Goal: Check status: Check status

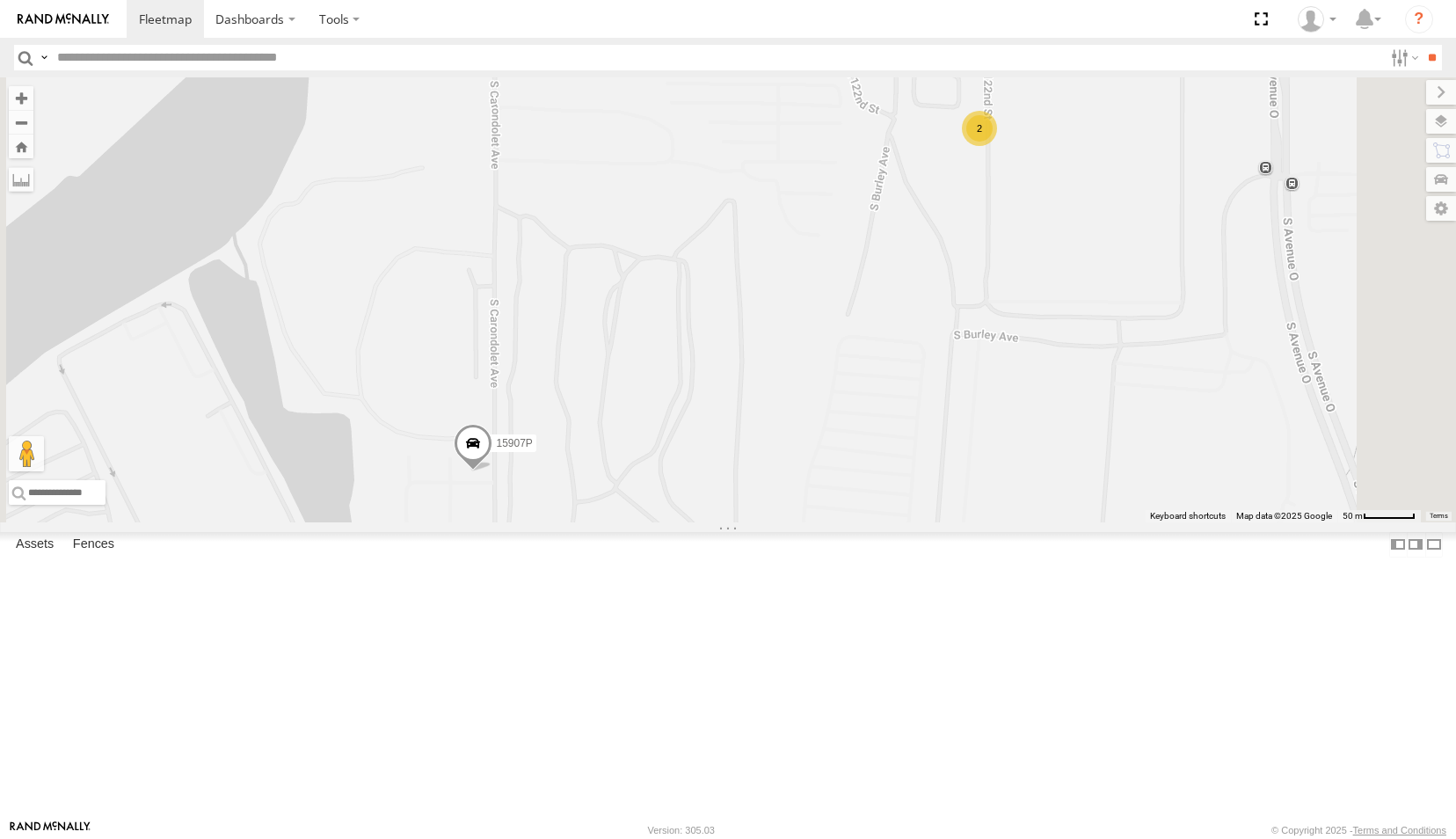
click at [996, 146] on div "2" at bounding box center [979, 128] width 35 height 35
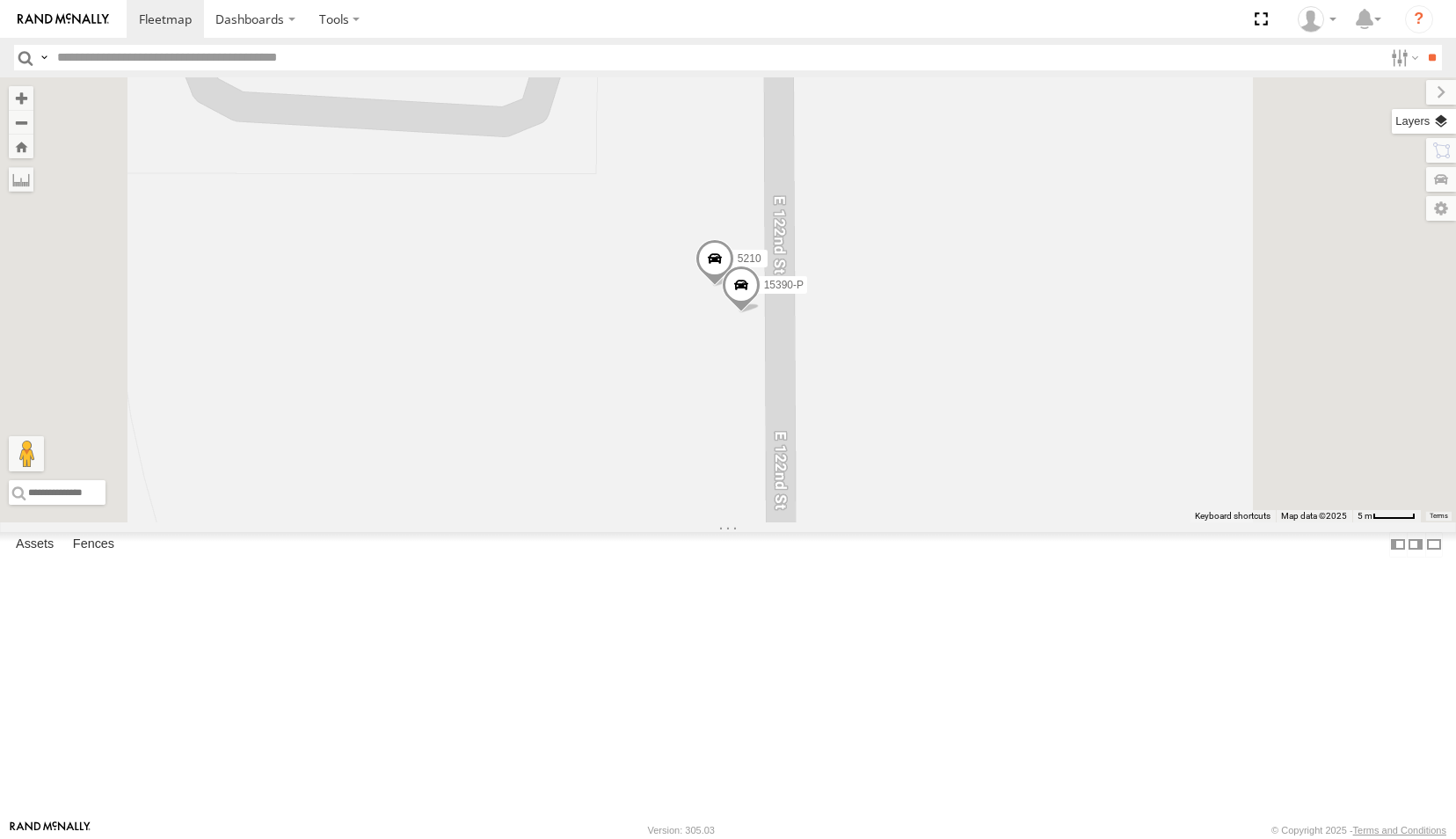
click at [1434, 128] on label at bounding box center [1423, 121] width 65 height 25
click at [0, 0] on span "Basemaps" at bounding box center [0, 0] width 0 height 0
click at [0, 0] on span "Satellite" at bounding box center [0, 0] width 0 height 0
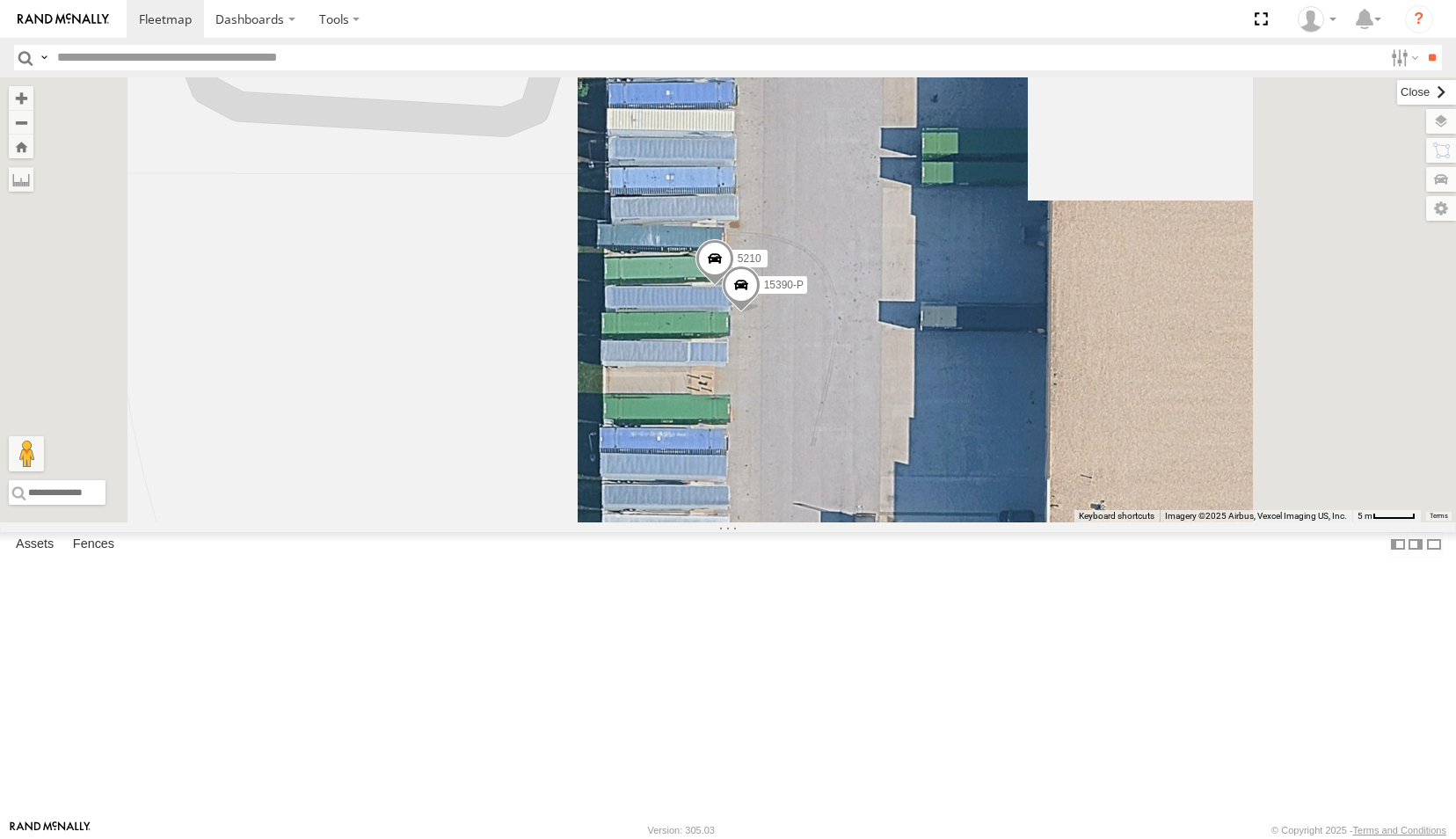
click at [1396, 90] on label at bounding box center [1425, 92] width 59 height 25
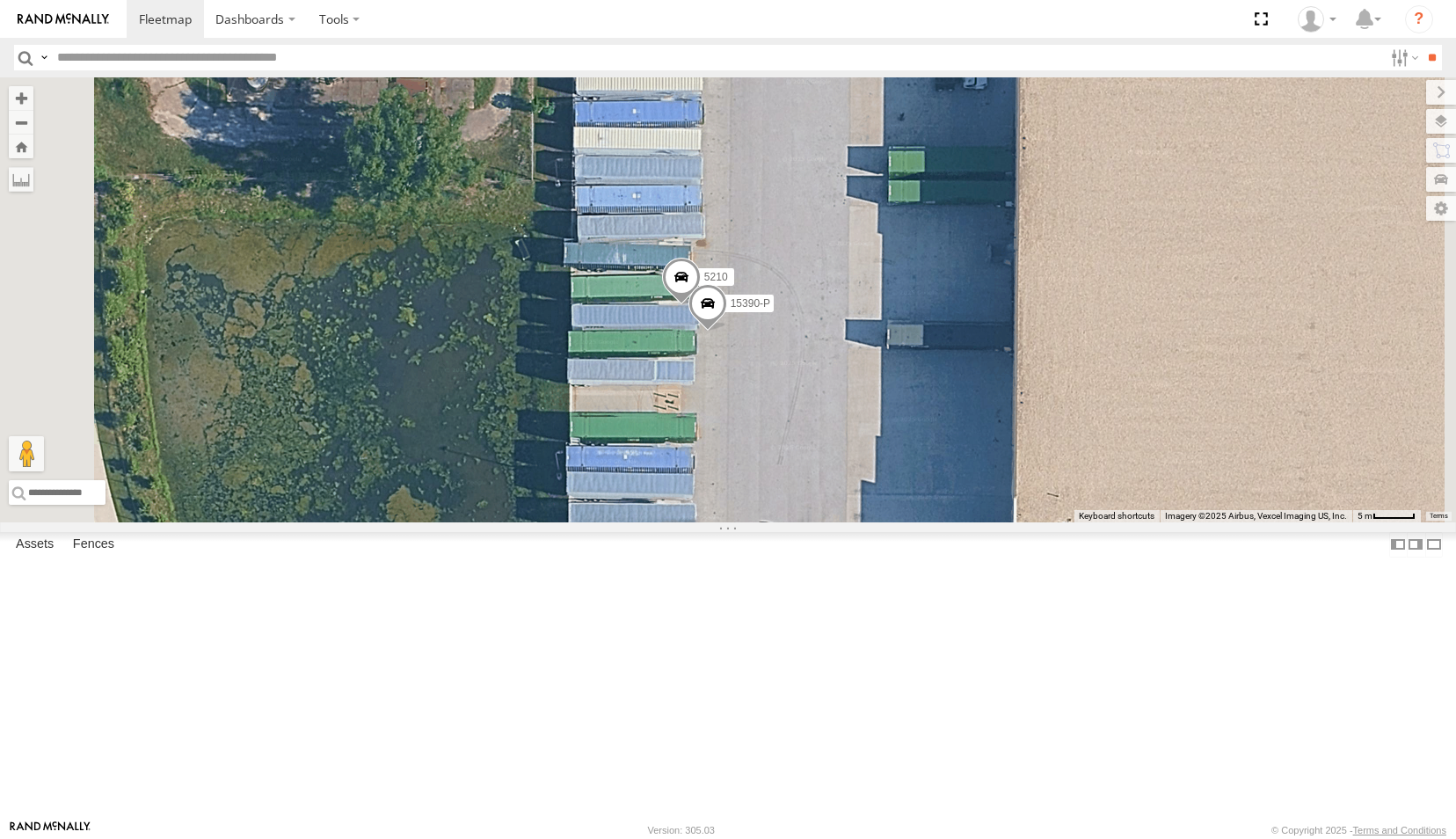
click at [701, 305] on span at bounding box center [681, 282] width 39 height 48
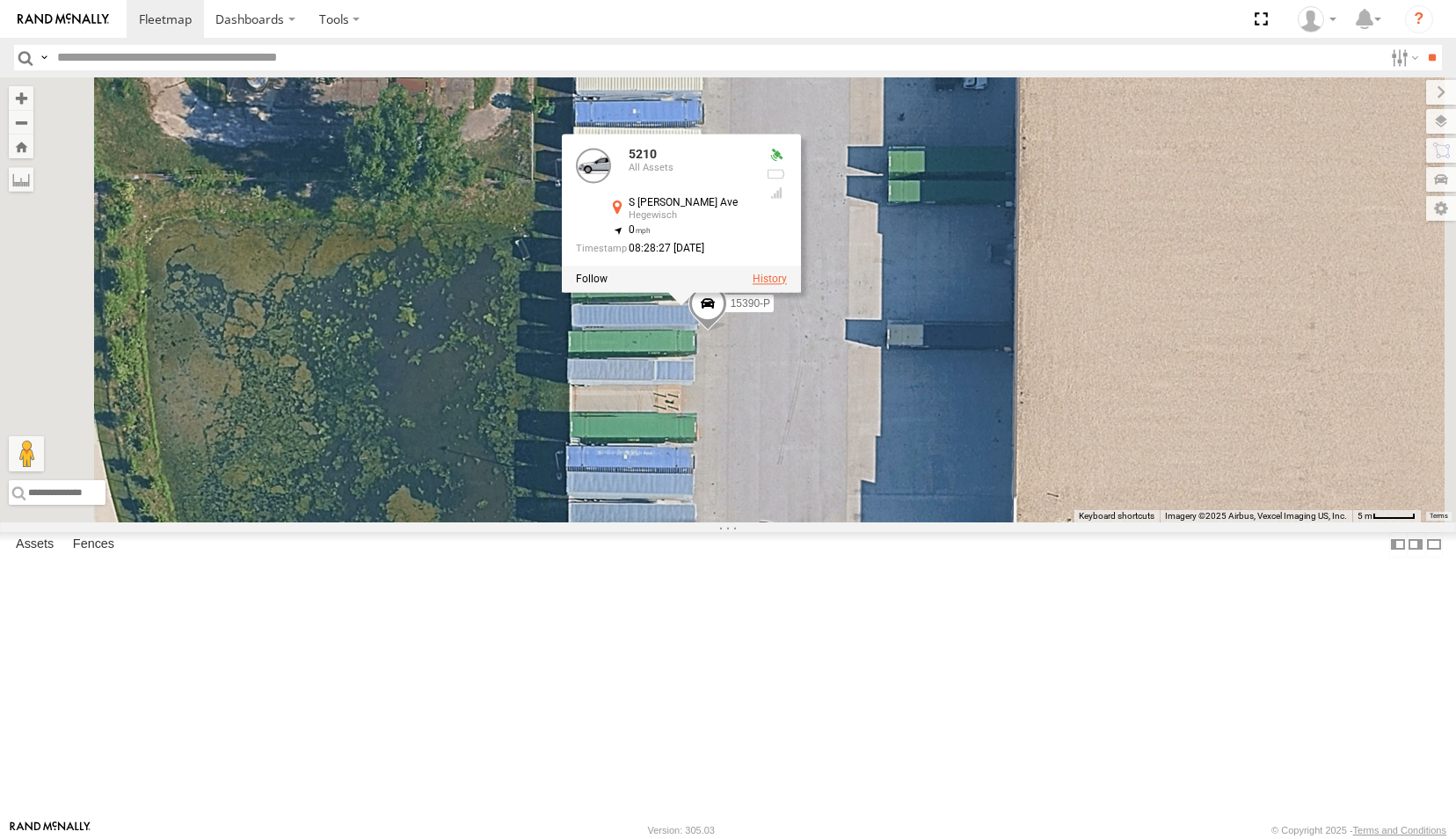
click at [787, 285] on label at bounding box center [769, 279] width 35 height 12
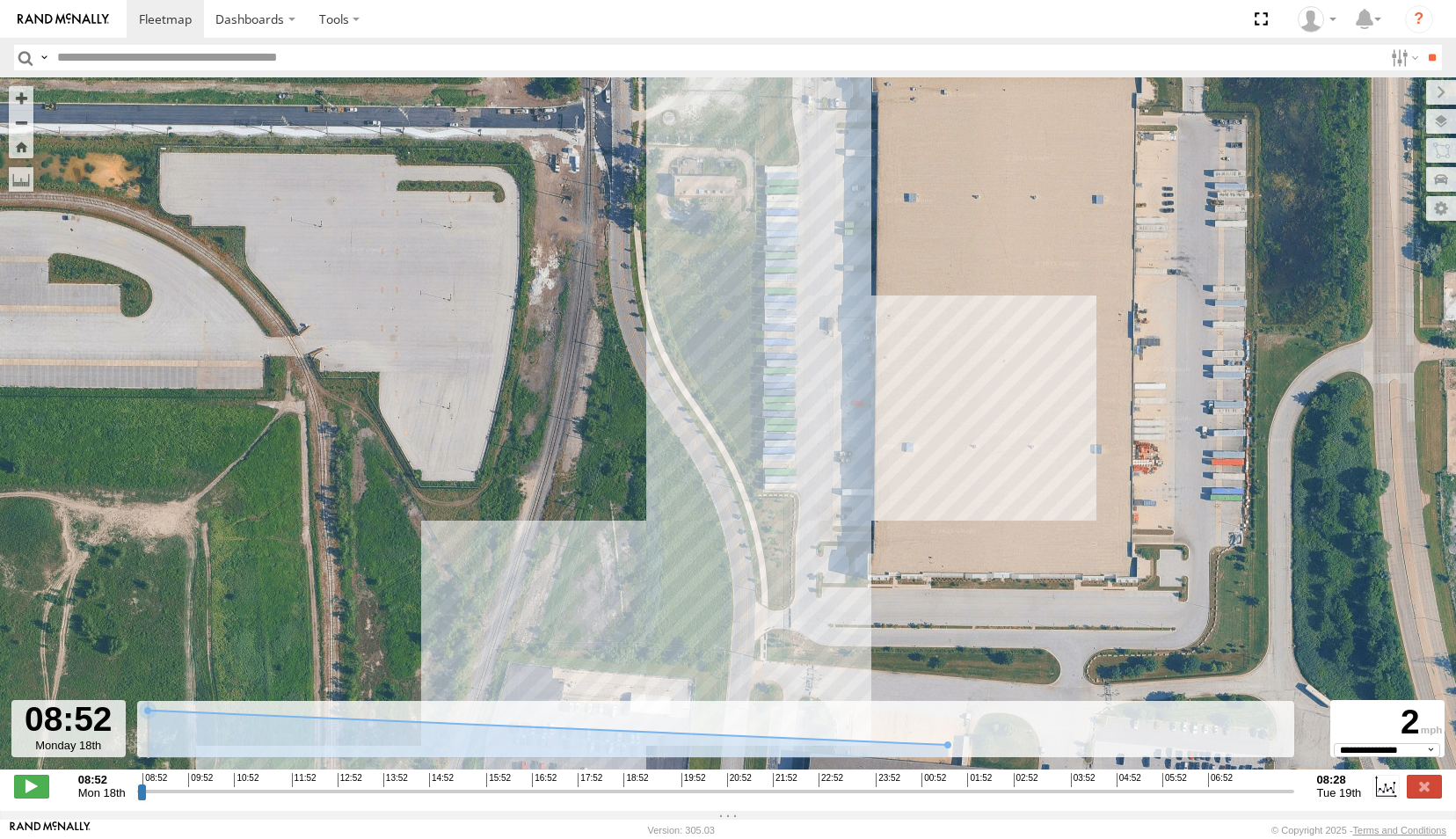
click at [291, 718] on icon at bounding box center [549, 728] width 818 height 35
click at [285, 797] on input "range" at bounding box center [716, 790] width 1157 height 17
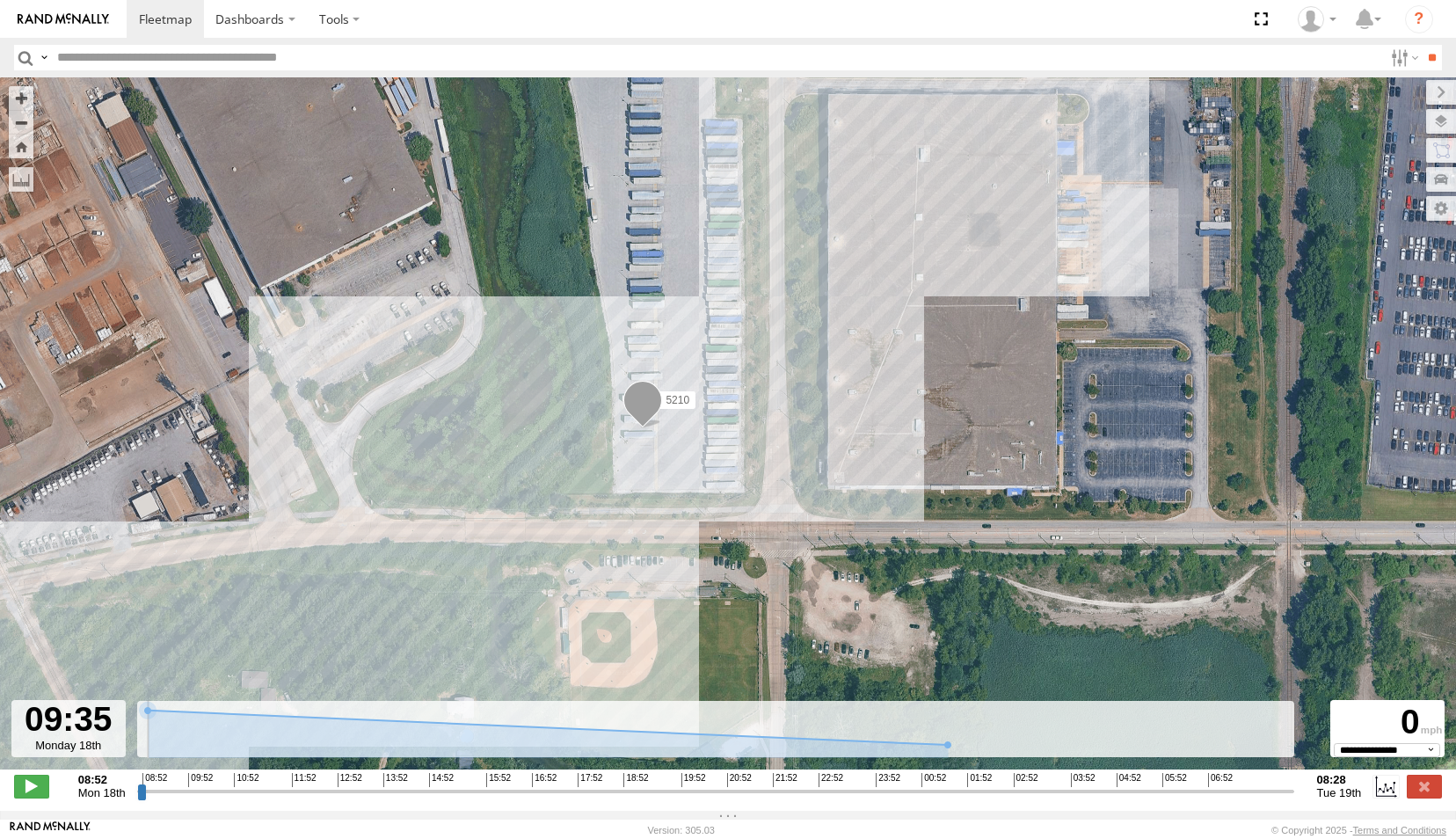
click at [175, 796] on input "range" at bounding box center [716, 790] width 1157 height 17
click at [339, 797] on input "range" at bounding box center [716, 790] width 1157 height 17
click at [608, 799] on input "range" at bounding box center [716, 790] width 1157 height 17
click at [841, 799] on input "range" at bounding box center [716, 790] width 1157 height 17
click at [1030, 799] on input "range" at bounding box center [716, 790] width 1157 height 17
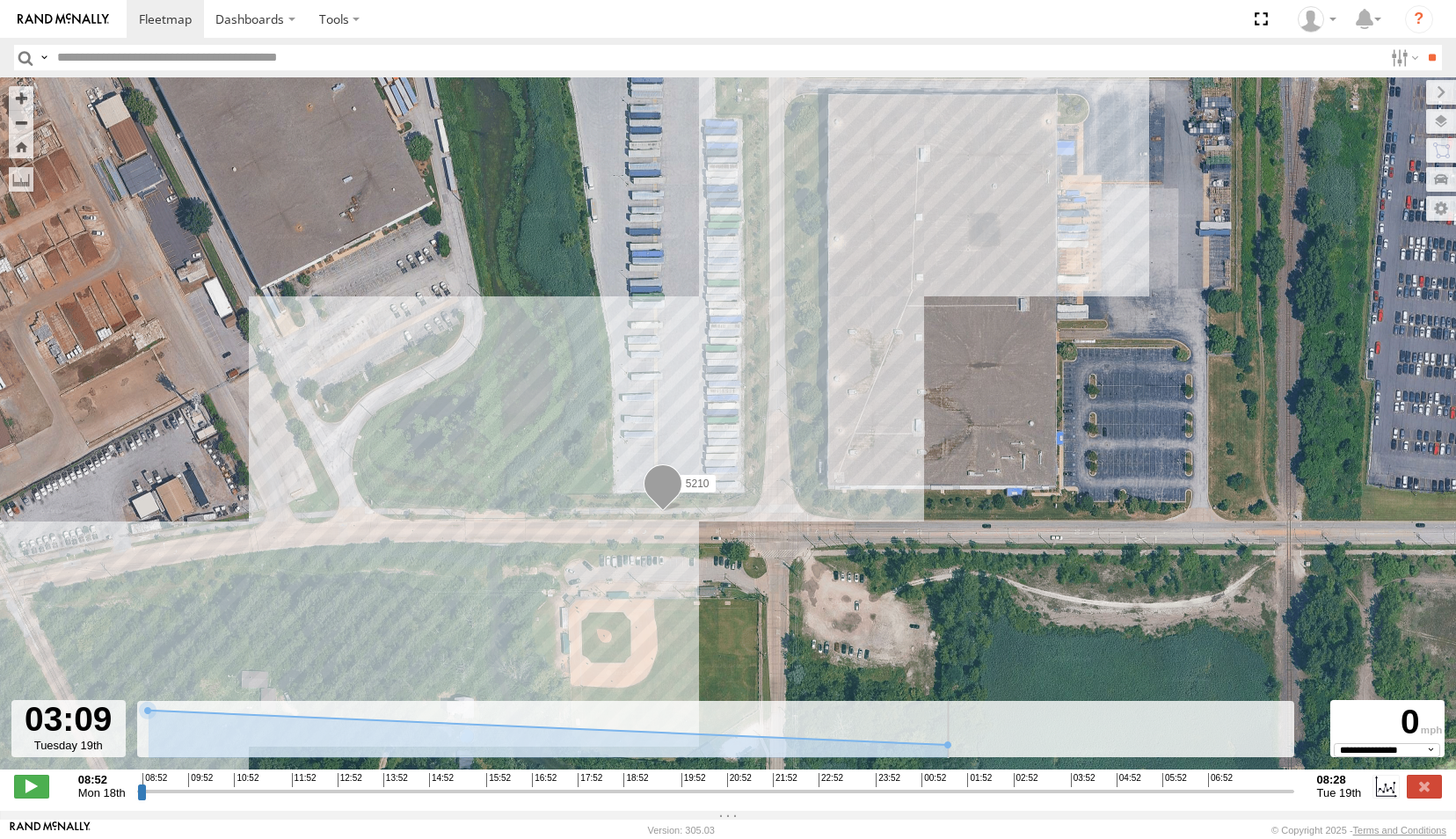
click at [1210, 798] on input "range" at bounding box center [716, 790] width 1157 height 17
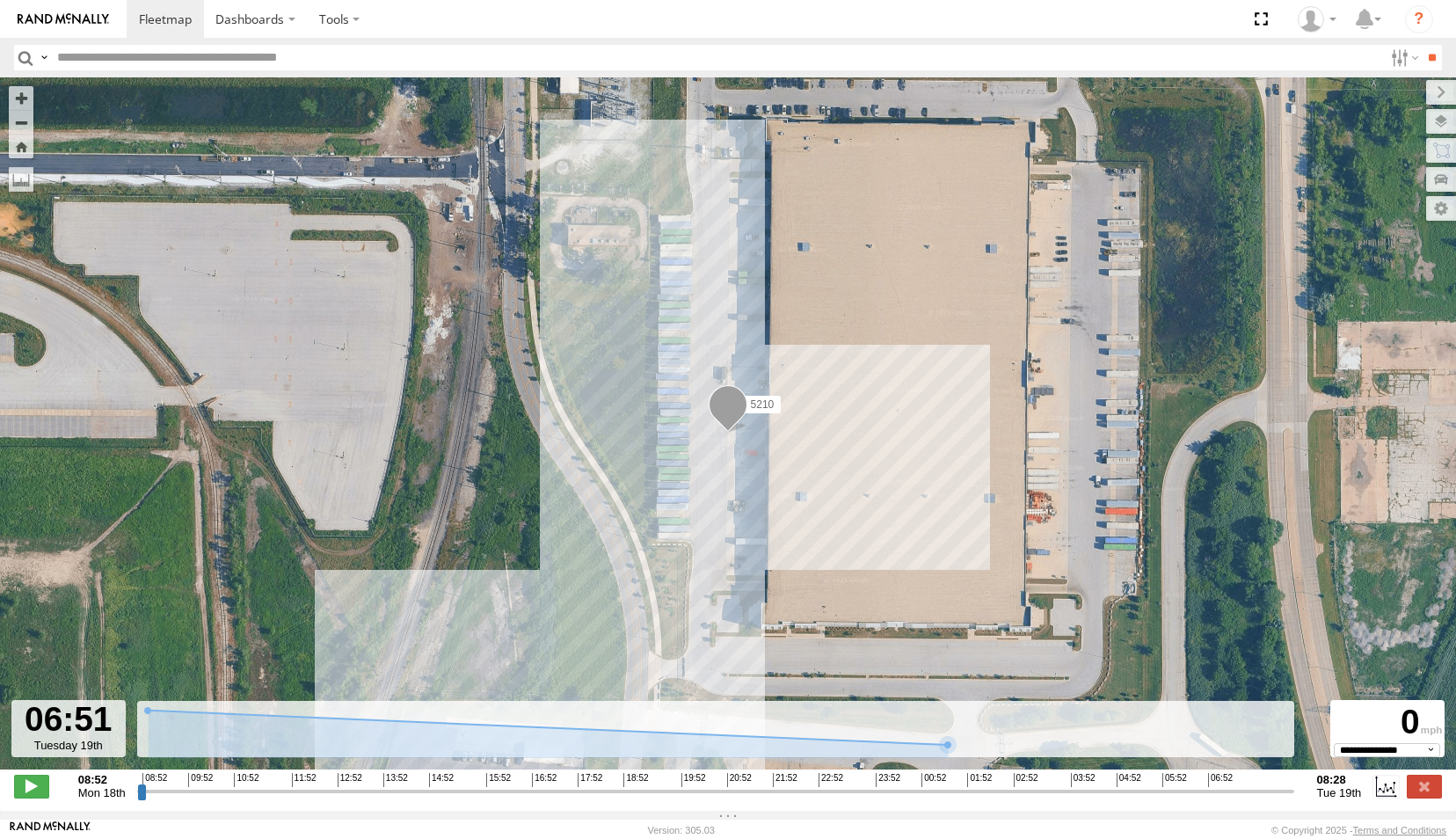
type input "**********"
click at [1288, 799] on input "range" at bounding box center [716, 790] width 1157 height 17
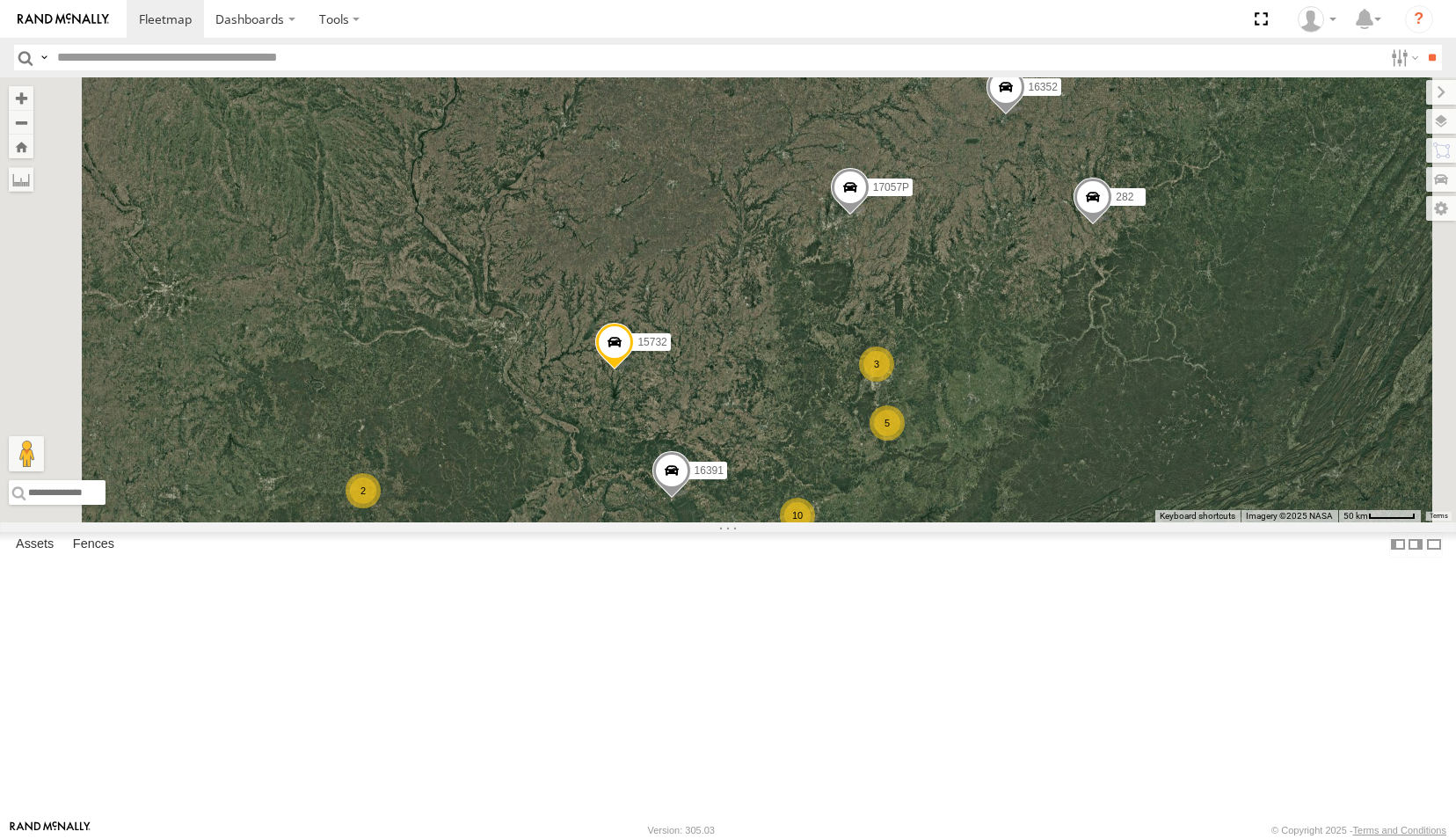
click at [746, 37] on div "3" at bounding box center [728, 19] width 35 height 35
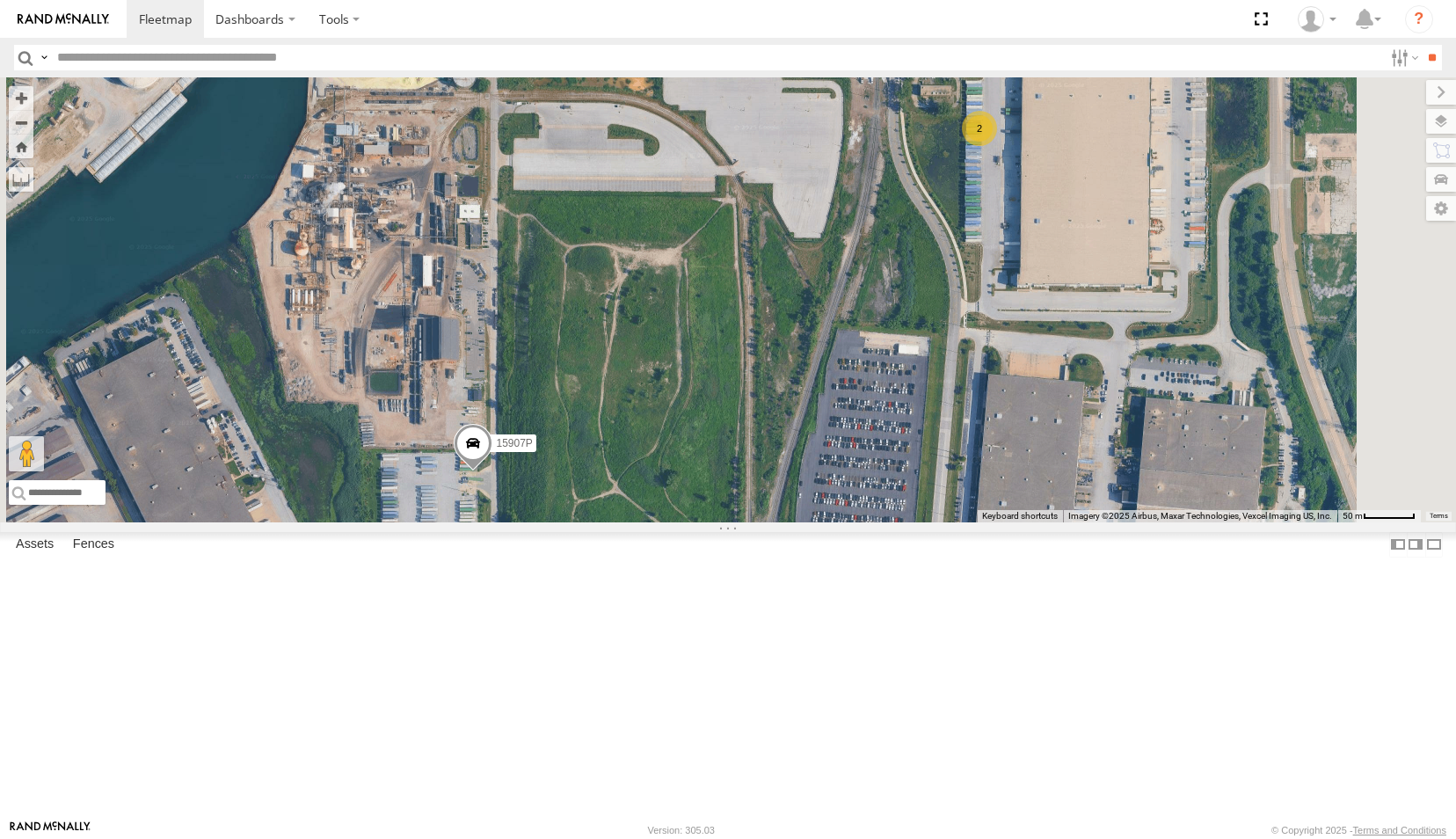
click at [996, 146] on div "2" at bounding box center [979, 128] width 35 height 35
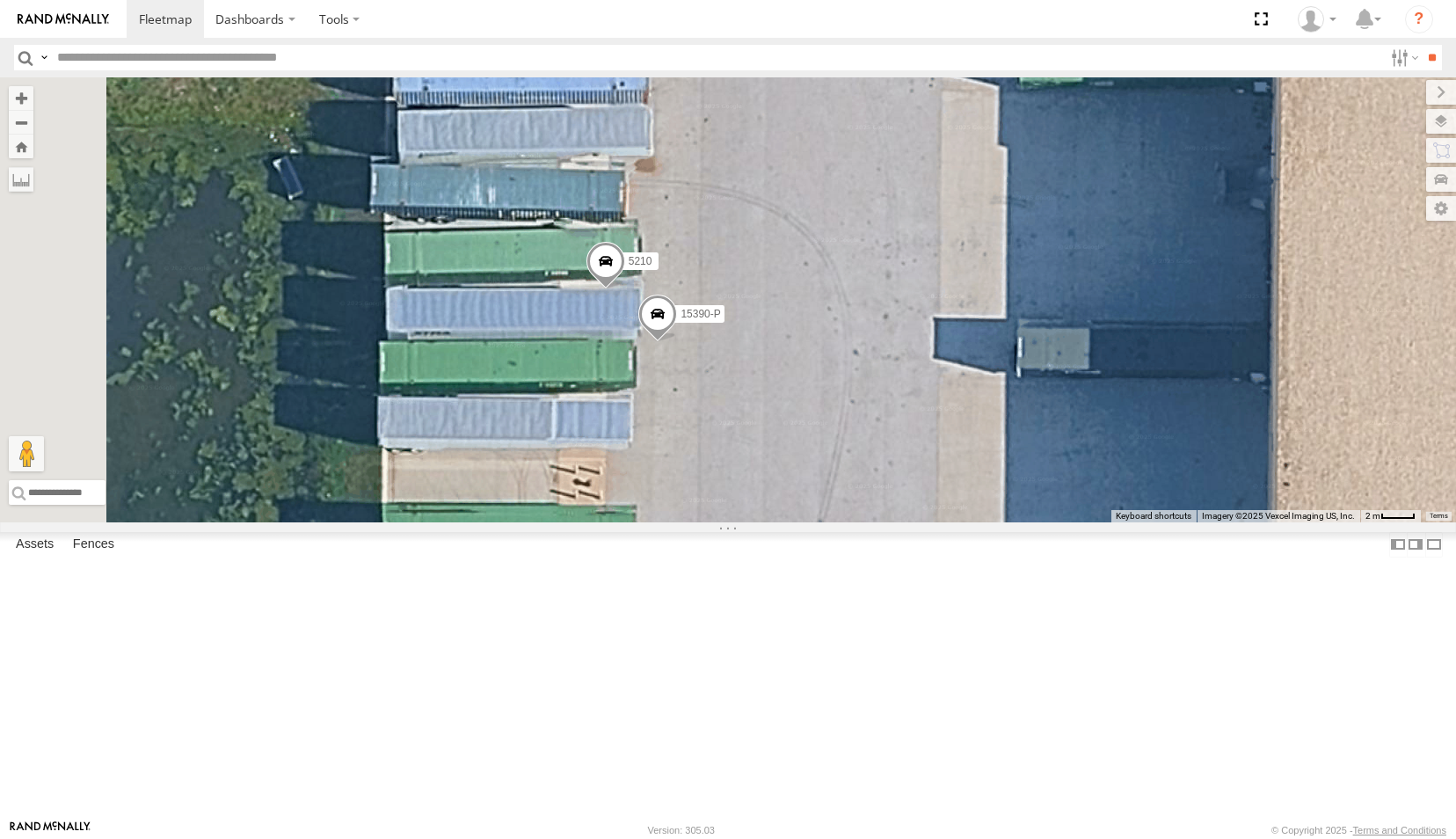
click at [677, 343] on span at bounding box center [657, 319] width 39 height 48
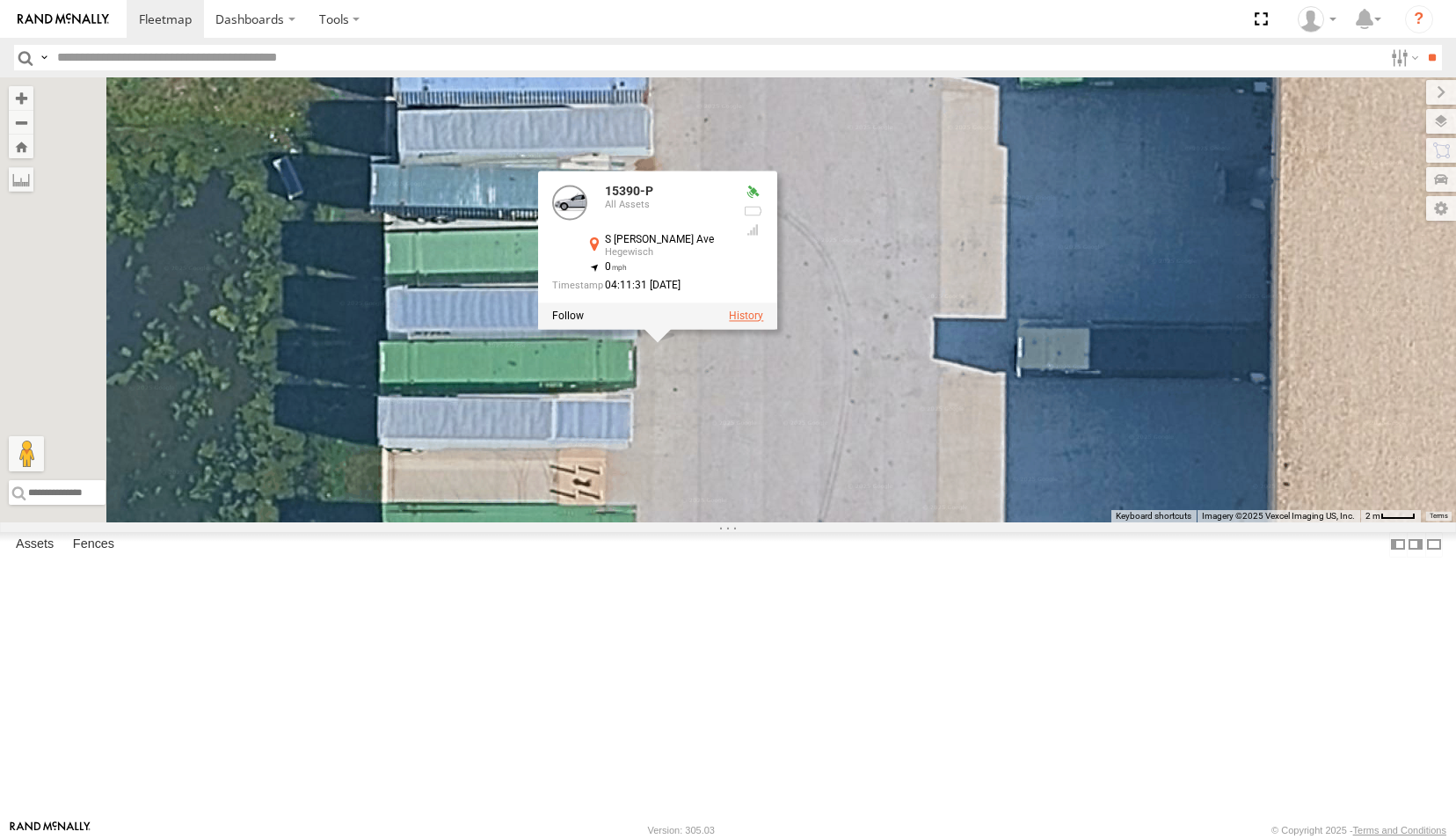
click at [763, 322] on label at bounding box center [745, 316] width 35 height 12
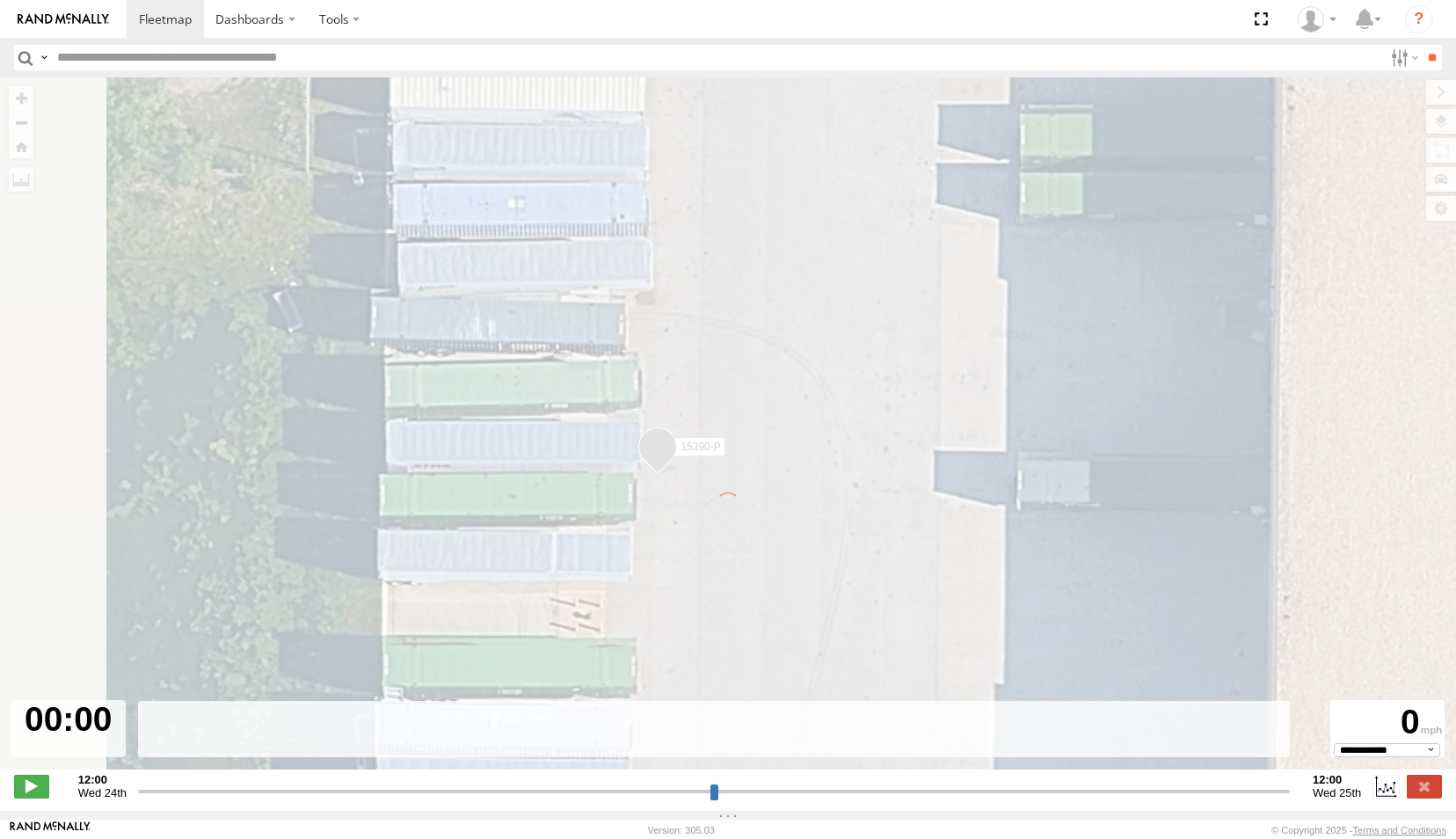
type input "**********"
